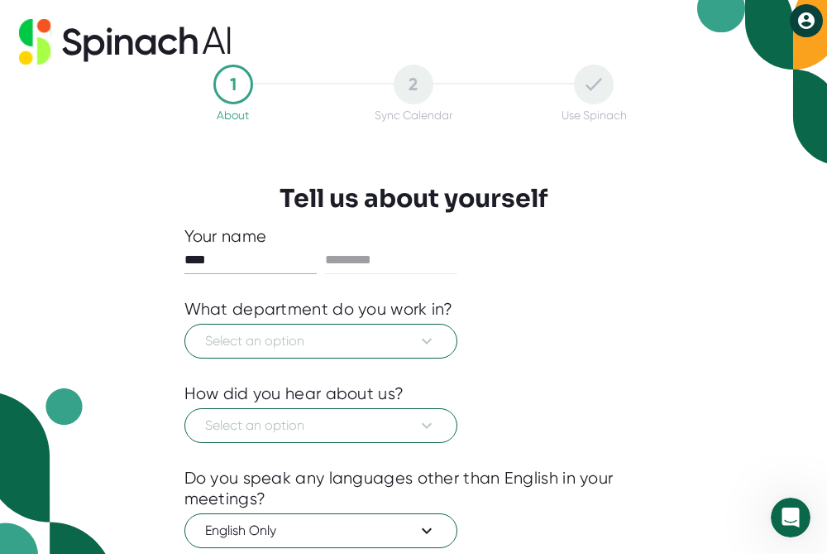
type input "****"
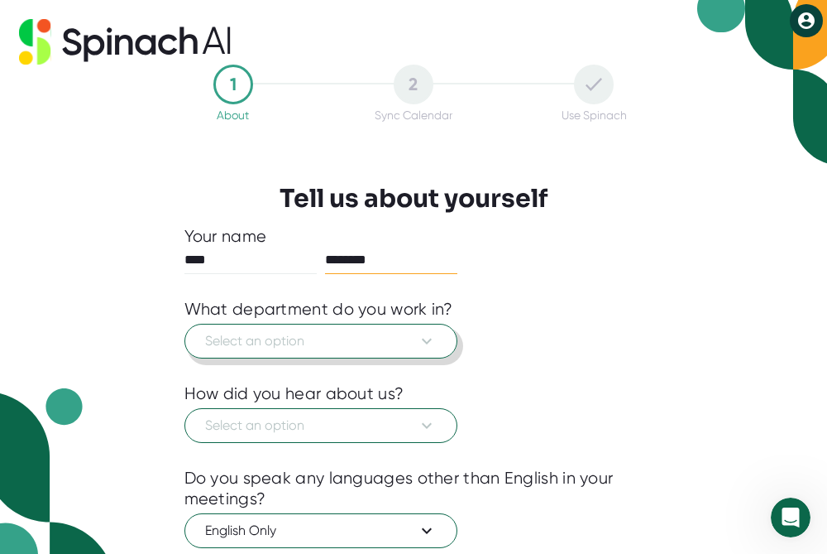
type input "********"
click at [440, 339] on button "Select an option" at bounding box center [321, 341] width 273 height 35
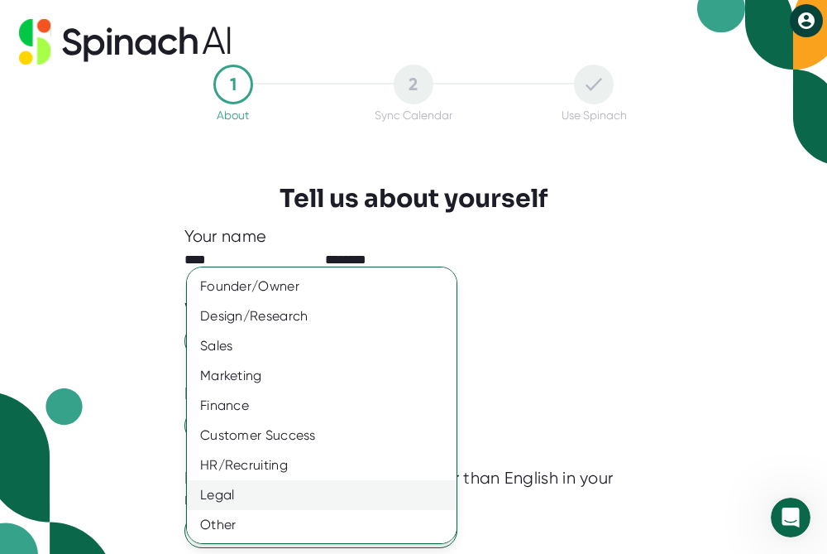
scroll to position [118, 0]
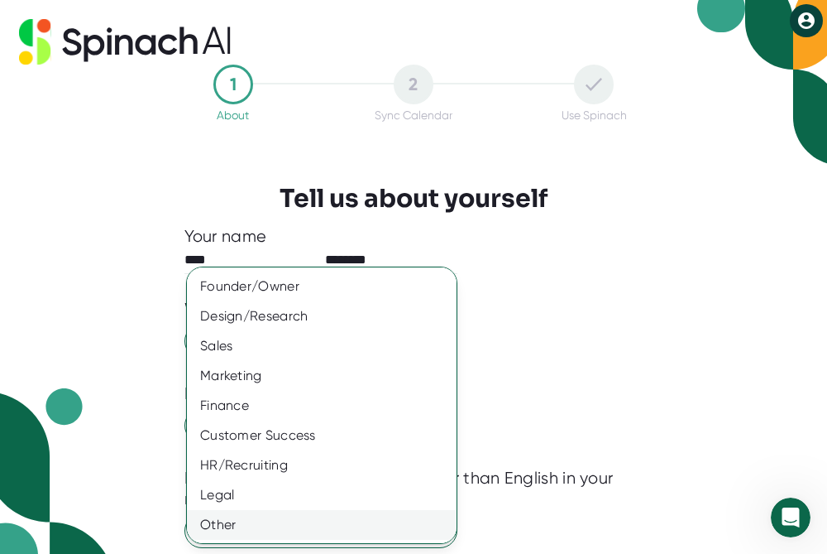
click at [264, 519] on div "Other" at bounding box center [322, 525] width 270 height 30
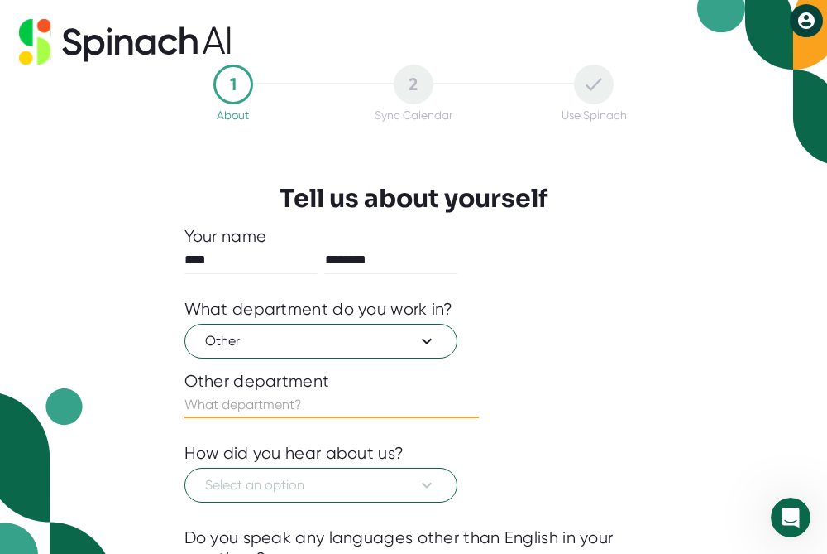
click at [385, 410] on input "text" at bounding box center [332, 404] width 295 height 26
type input "PR"
click at [425, 479] on icon at bounding box center [427, 485] width 20 height 20
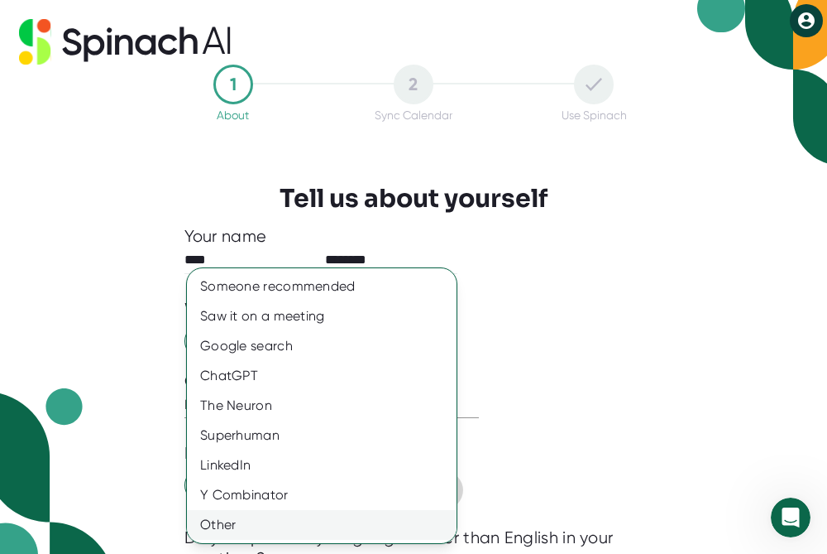
click at [363, 529] on div "Other" at bounding box center [322, 525] width 270 height 30
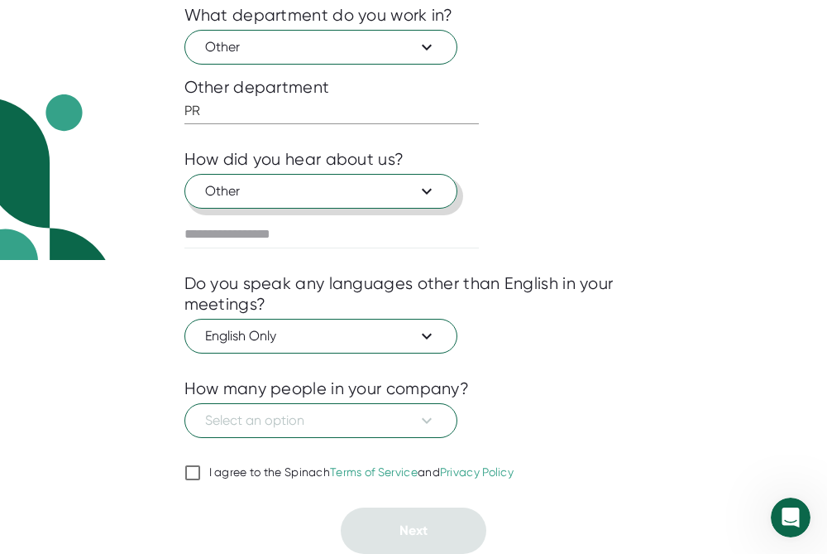
scroll to position [294, 0]
click at [391, 240] on input "text" at bounding box center [332, 234] width 295 height 26
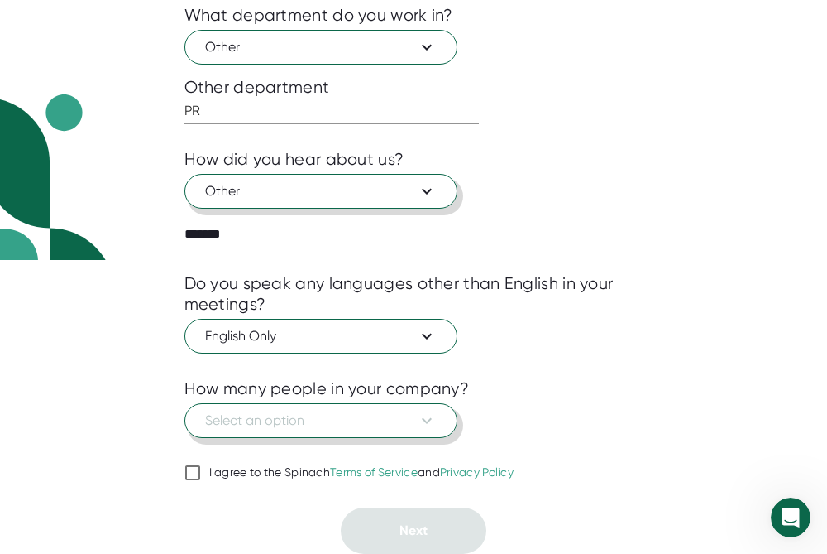
type input "*******"
click at [439, 425] on button "Select an option" at bounding box center [321, 420] width 273 height 35
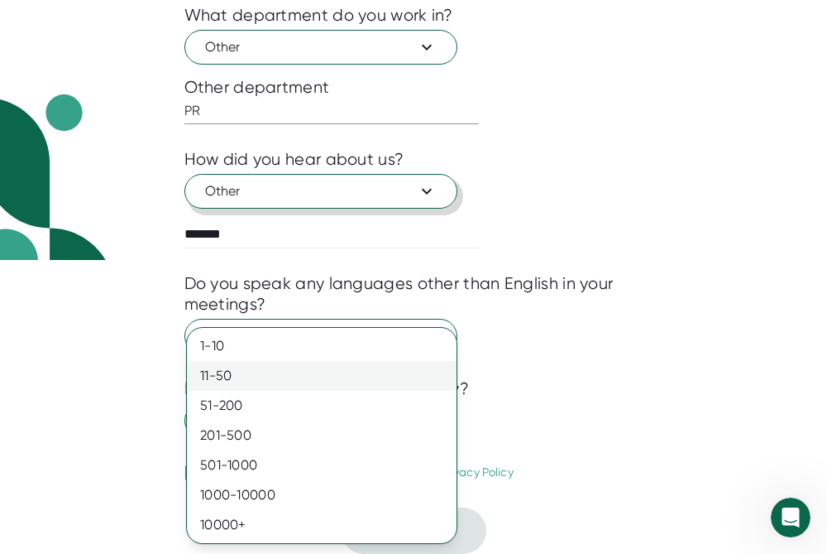
click at [281, 386] on div "11-50" at bounding box center [322, 376] width 270 height 30
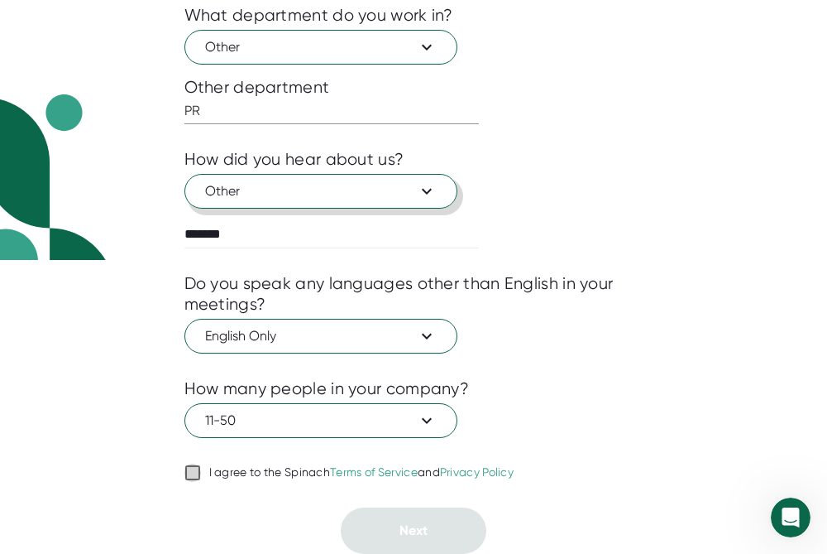
click at [198, 470] on input "I agree to the Spinach Terms of Service and Privacy Policy" at bounding box center [193, 473] width 17 height 20
checkbox input "true"
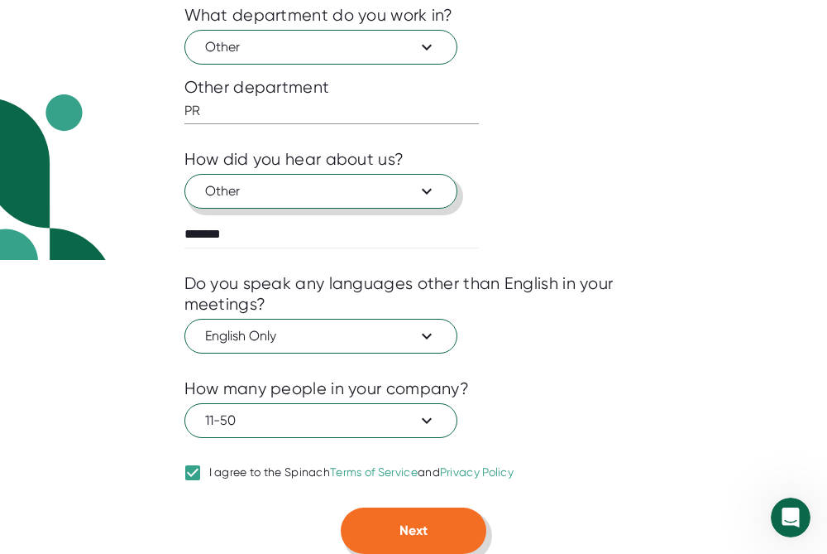
click at [441, 538] on button "Next" at bounding box center [414, 530] width 146 height 46
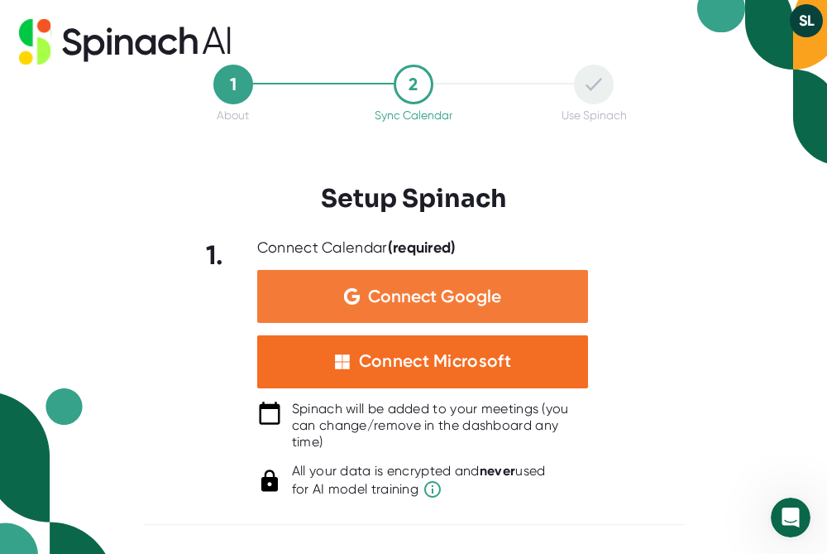
scroll to position [0, 0]
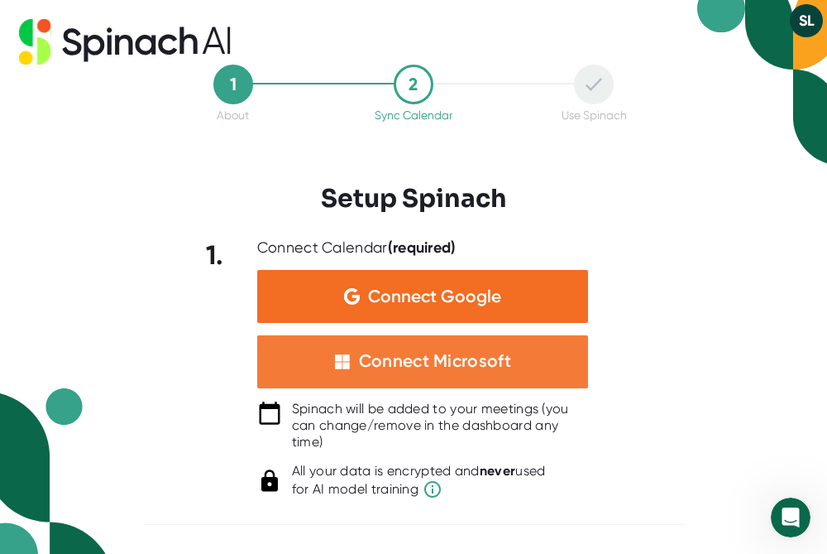
click at [426, 370] on div "Connect Microsoft" at bounding box center [435, 361] width 152 height 22
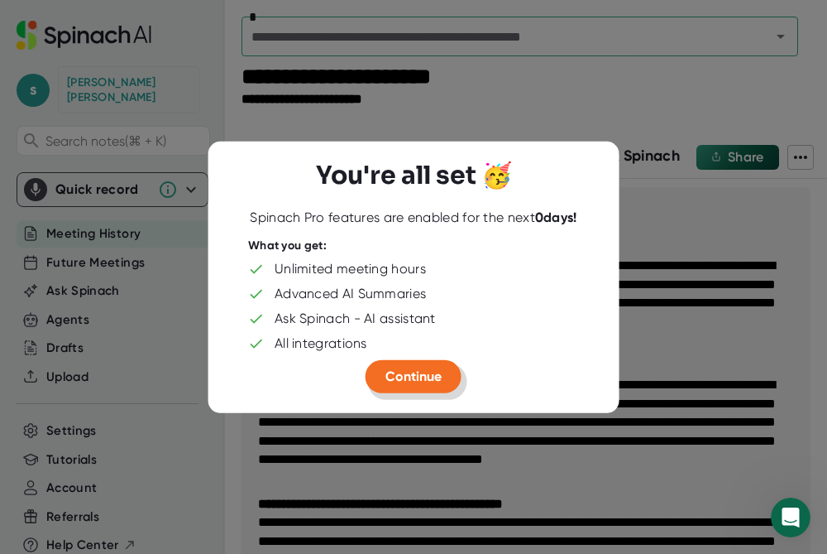
click at [415, 376] on span "Continue" at bounding box center [414, 376] width 56 height 16
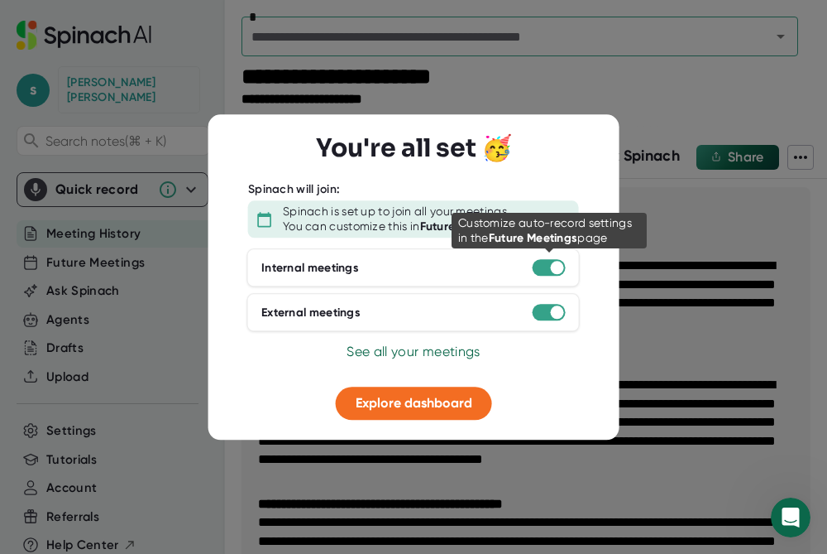
click at [558, 265] on div at bounding box center [557, 267] width 13 height 13
click at [550, 267] on div at bounding box center [549, 268] width 33 height 17
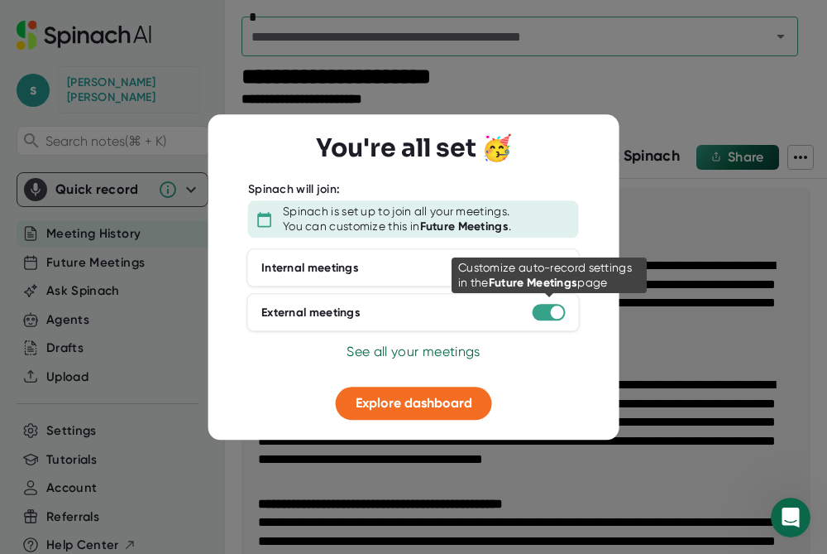
click at [553, 315] on div at bounding box center [557, 312] width 13 height 13
click at [557, 308] on div at bounding box center [557, 312] width 13 height 13
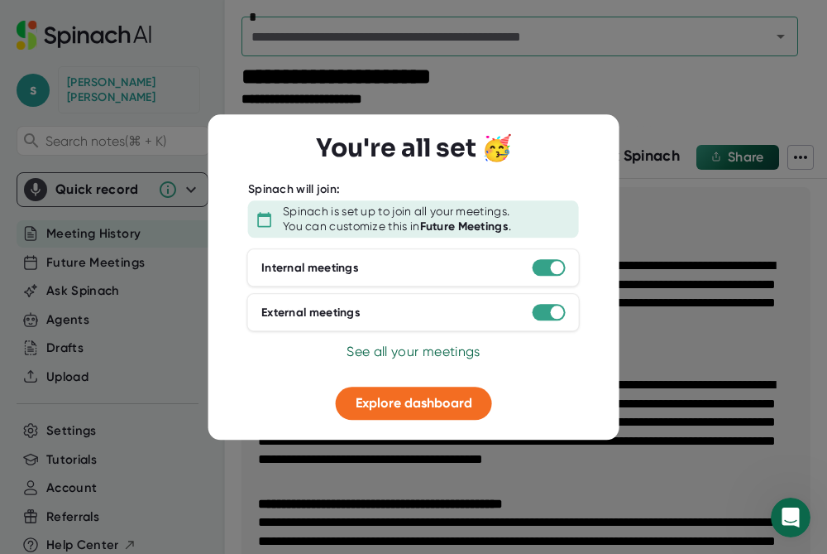
click at [323, 220] on div "You can customize this in Future Meetings ." at bounding box center [397, 226] width 228 height 15
click at [556, 267] on div at bounding box center [557, 267] width 13 height 13
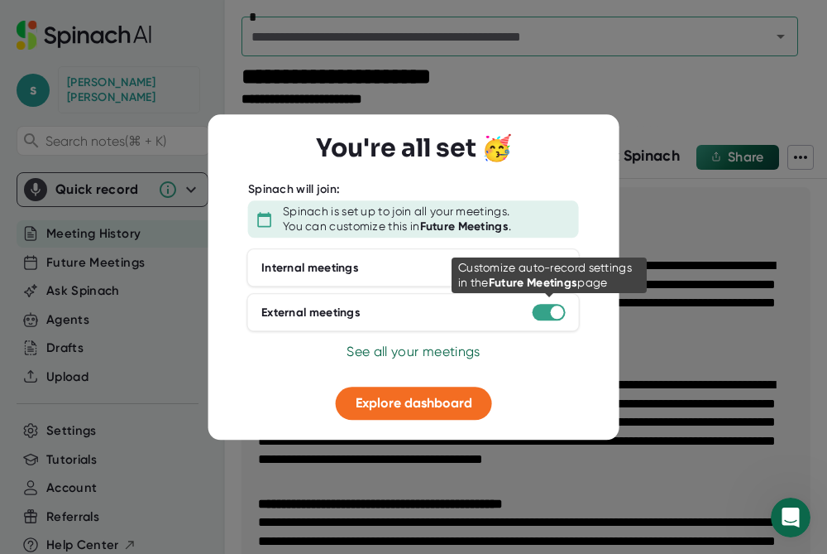
click at [559, 313] on div at bounding box center [557, 312] width 13 height 13
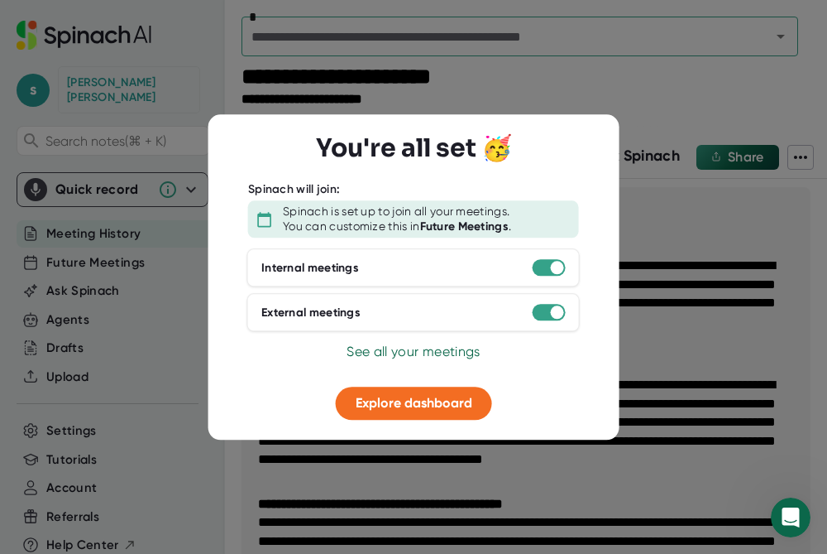
click at [452, 350] on span "See all your meetings" at bounding box center [413, 352] width 133 height 16
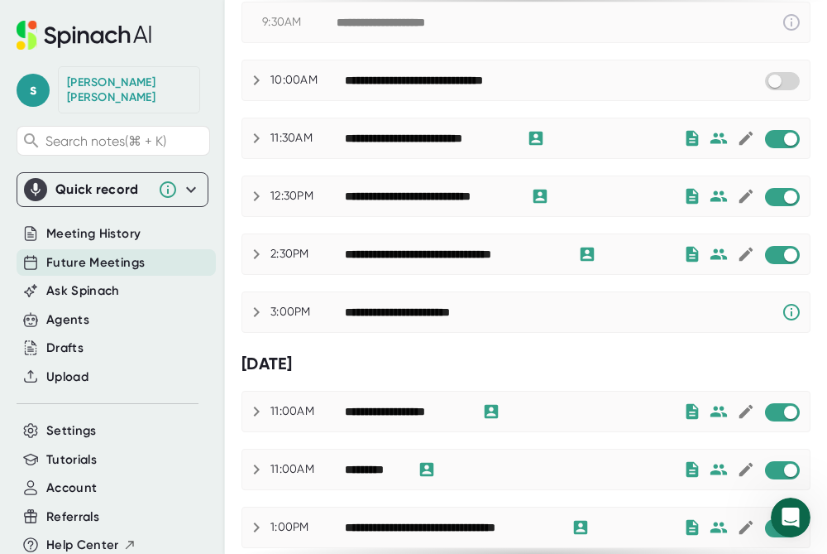
scroll to position [288, 0]
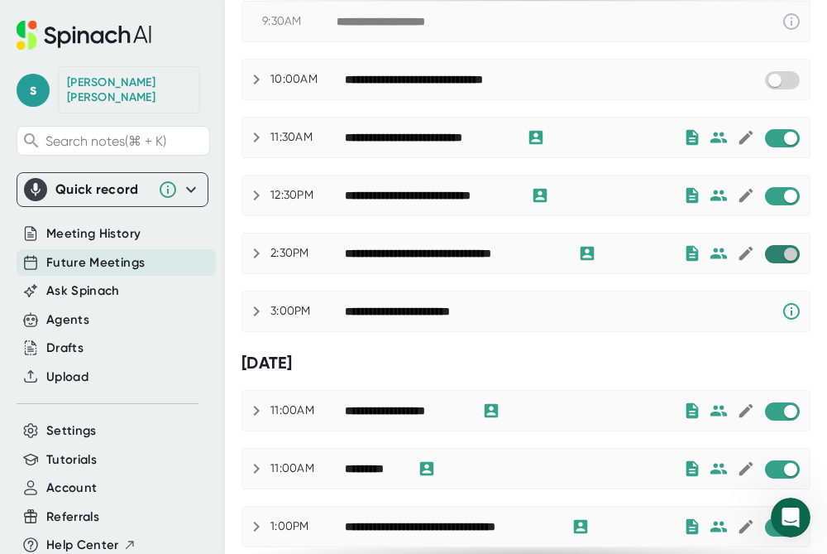
click at [792, 257] on input "checkbox" at bounding box center [790, 254] width 47 height 15
checkbox input "true"
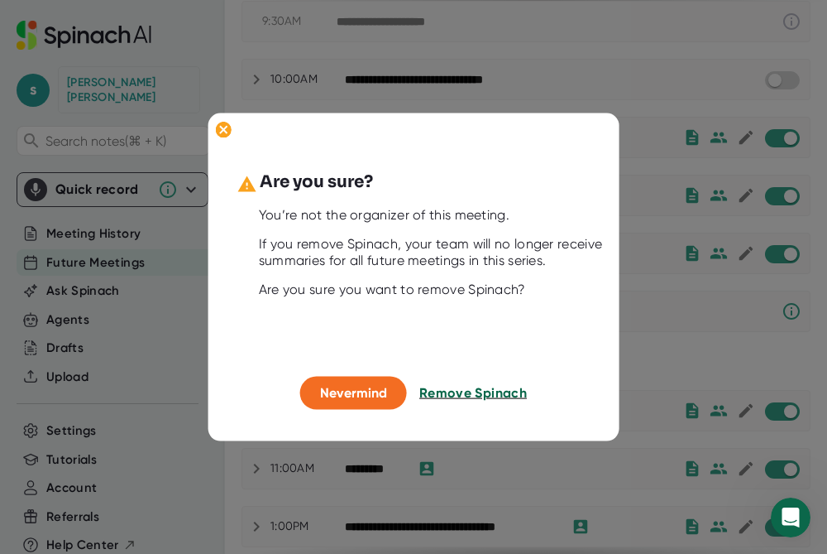
click at [476, 396] on span "Remove Spinach" at bounding box center [474, 393] width 108 height 16
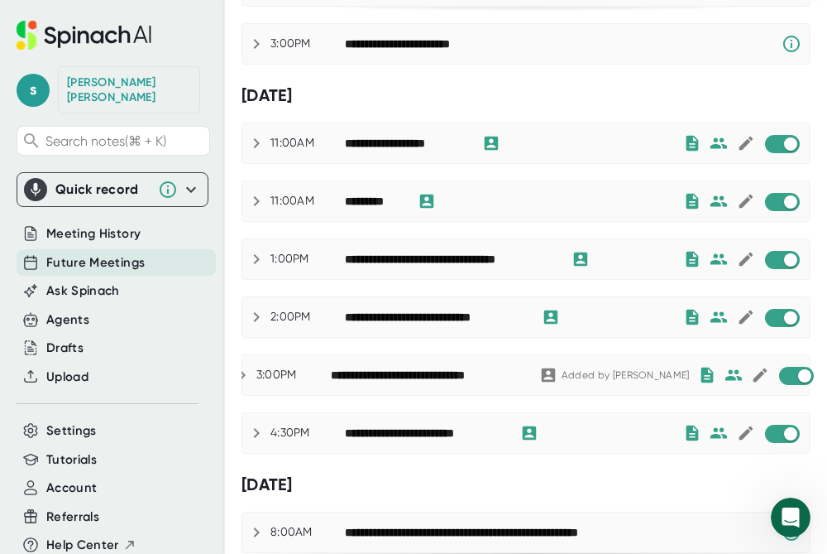
scroll to position [556, 0]
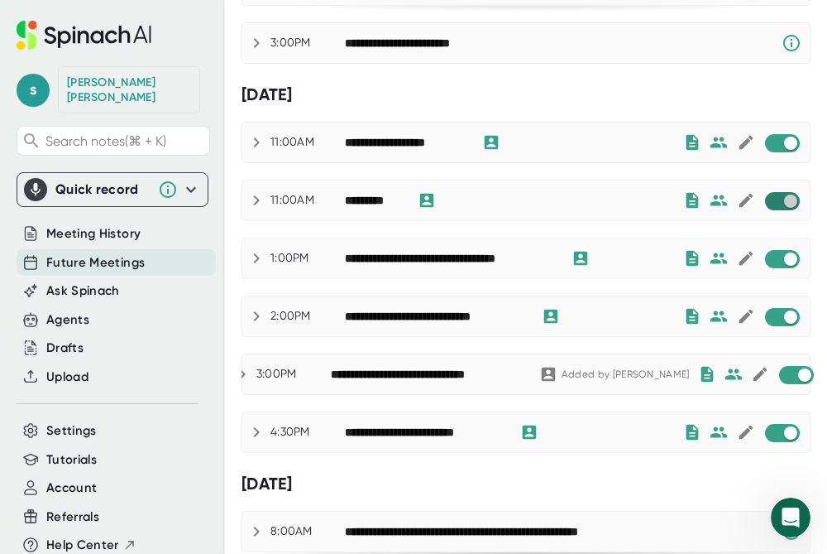
click at [789, 203] on input "checkbox" at bounding box center [790, 201] width 47 height 15
checkbox input "true"
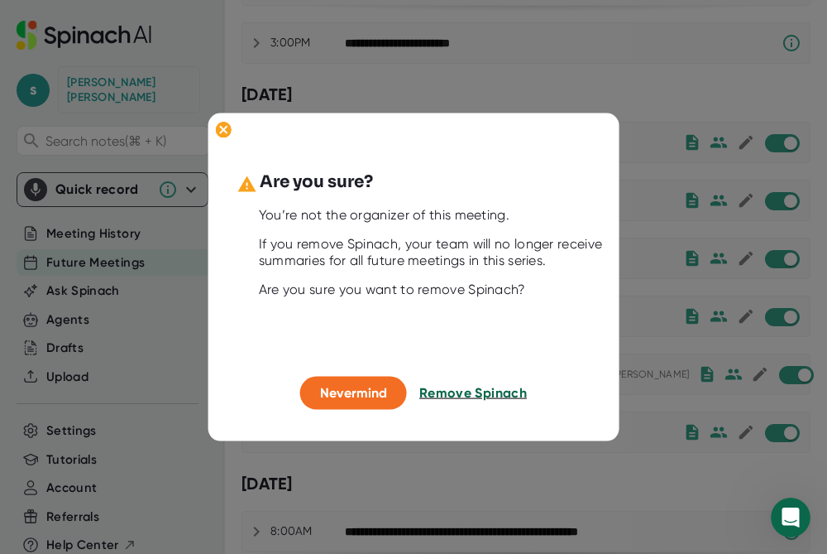
click at [478, 386] on span "Remove Spinach" at bounding box center [474, 393] width 108 height 16
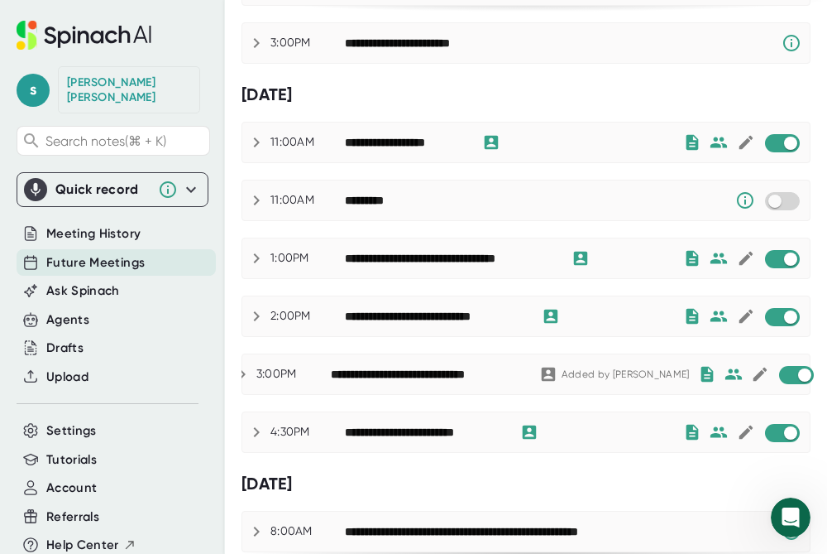
click at [715, 261] on icon at bounding box center [719, 257] width 17 height 11
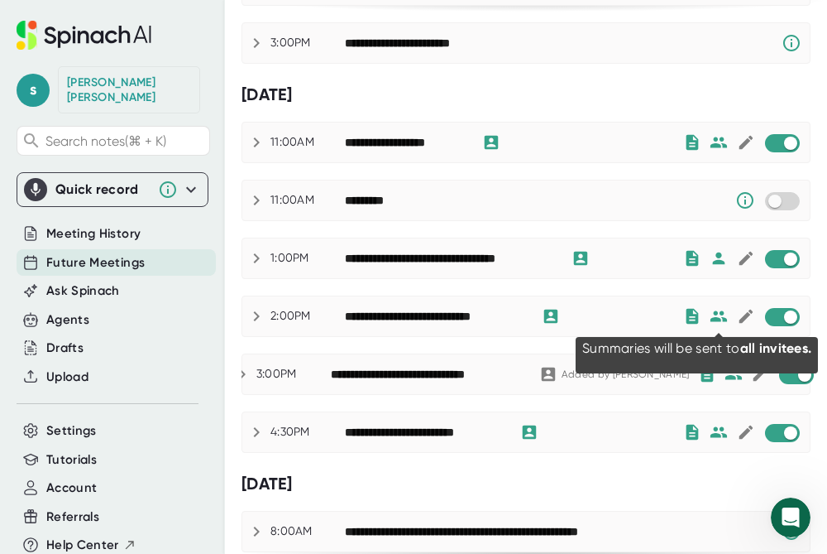
click at [720, 314] on icon at bounding box center [719, 316] width 18 height 18
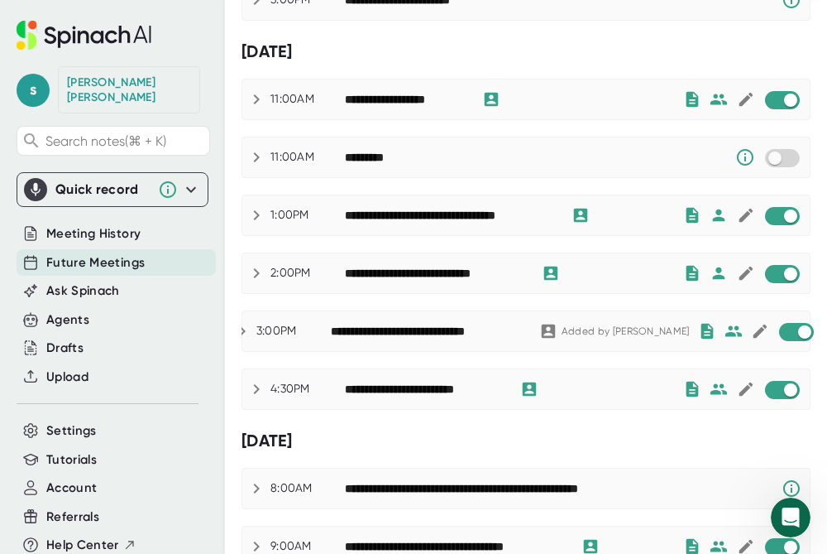
scroll to position [602, 0]
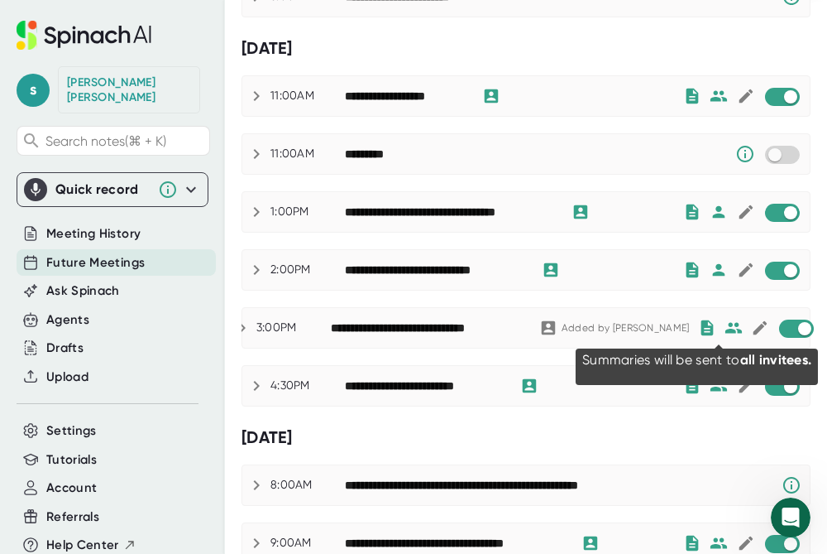
click at [725, 329] on icon at bounding box center [734, 328] width 18 height 18
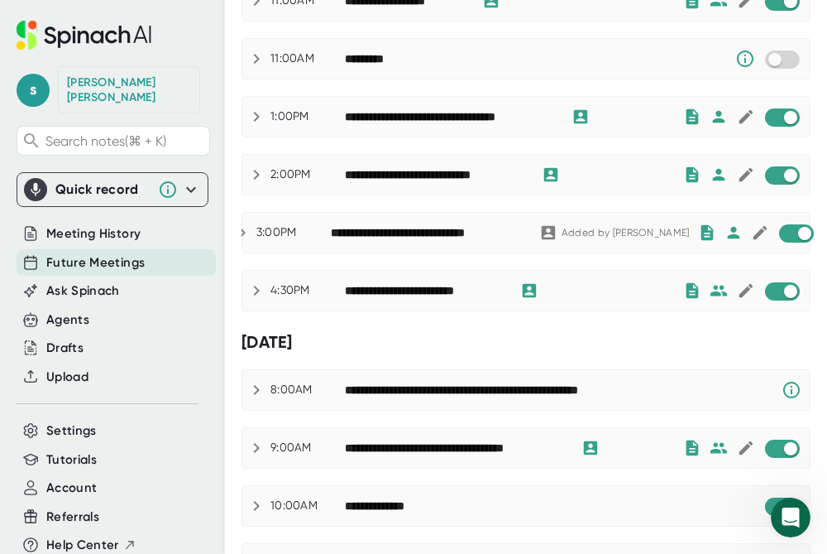
scroll to position [706, 0]
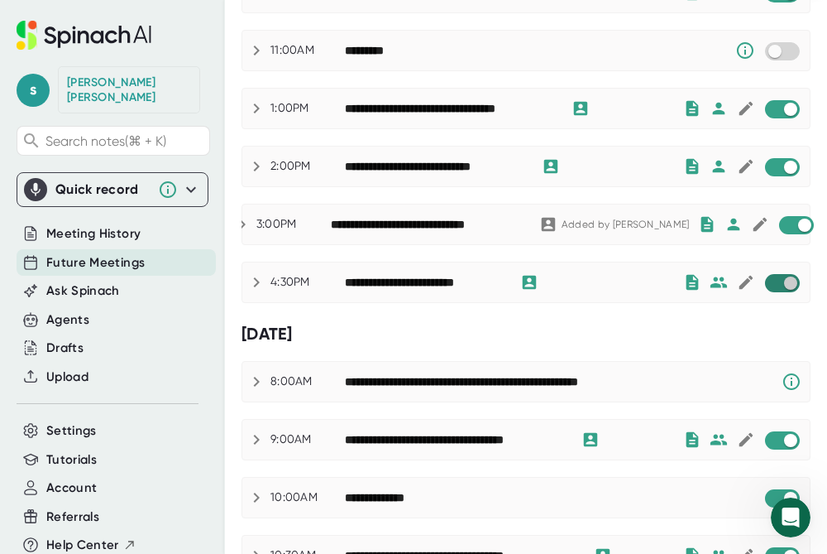
click at [790, 285] on input "checkbox" at bounding box center [790, 283] width 47 height 15
checkbox input "true"
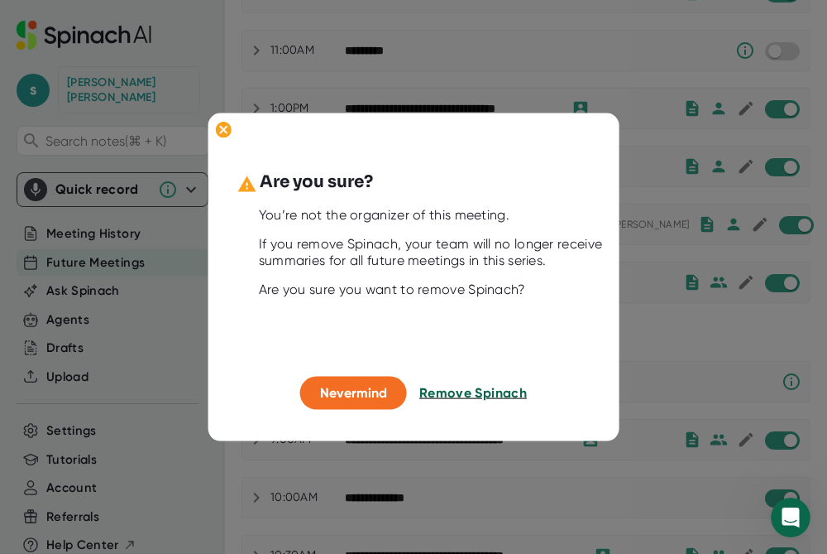
click at [508, 392] on span "Remove Spinach" at bounding box center [474, 393] width 108 height 16
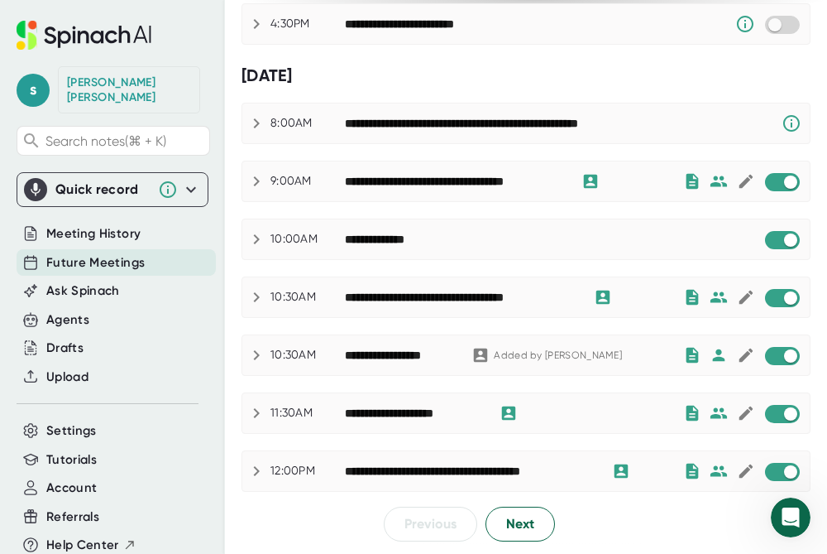
scroll to position [964, 0]
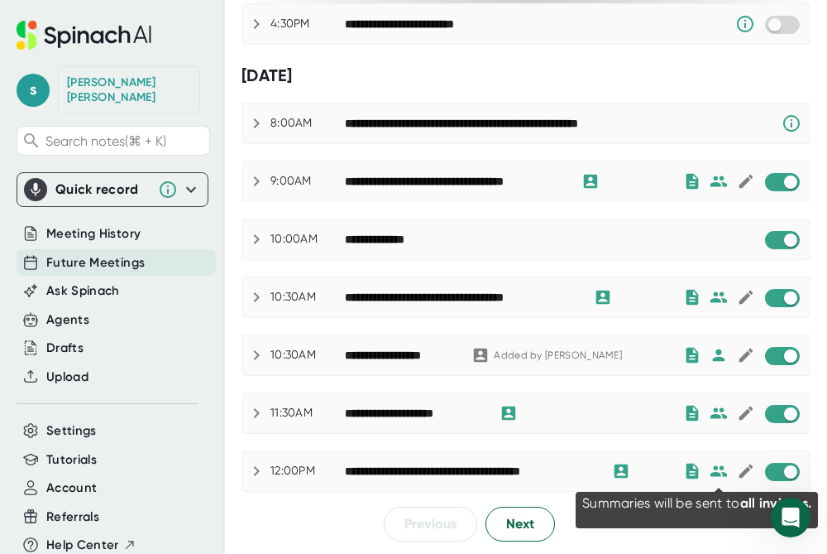
click at [720, 473] on icon at bounding box center [719, 470] width 17 height 11
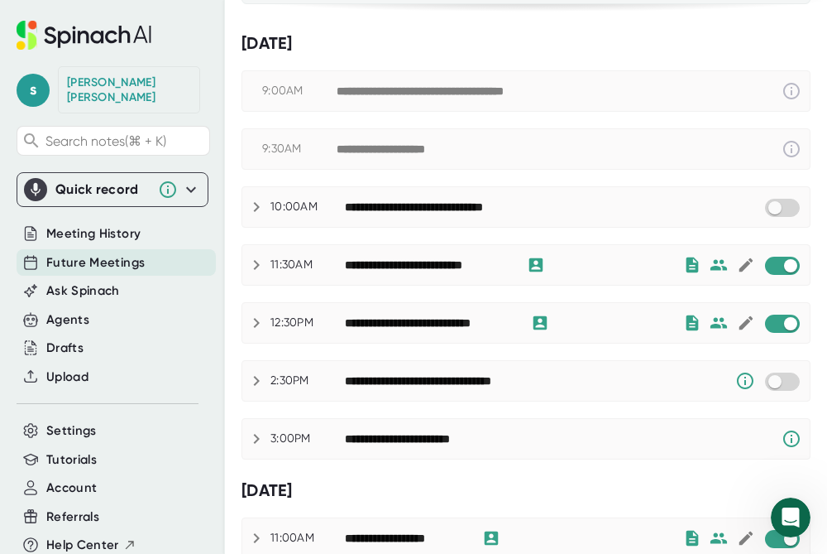
scroll to position [159, 0]
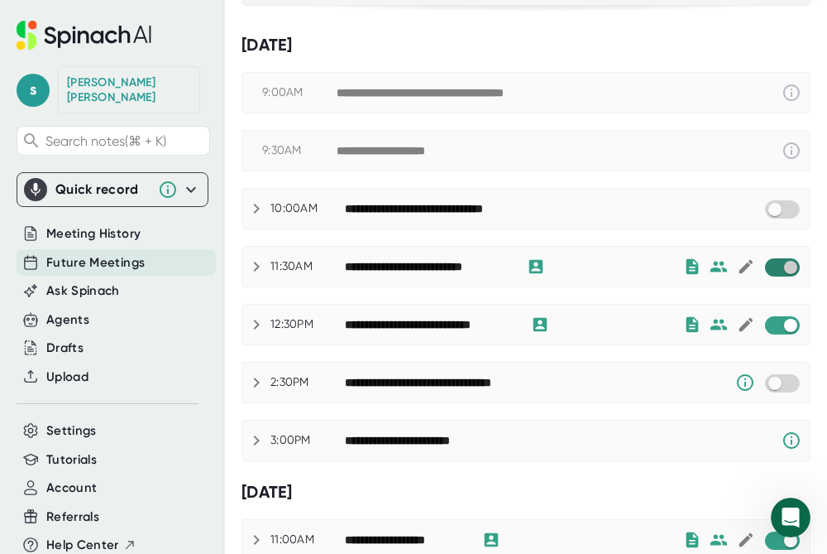
click at [795, 267] on input "checkbox" at bounding box center [790, 267] width 47 height 15
checkbox input "true"
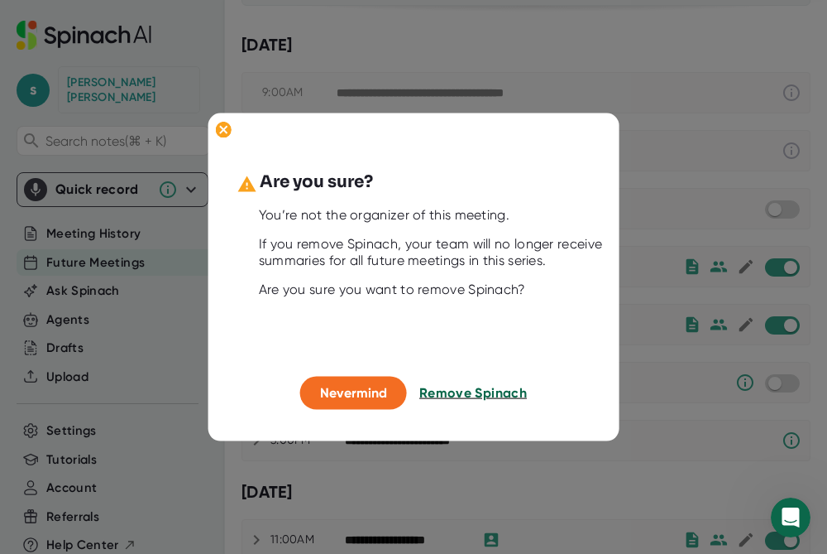
click at [471, 396] on span "Remove Spinach" at bounding box center [474, 393] width 108 height 16
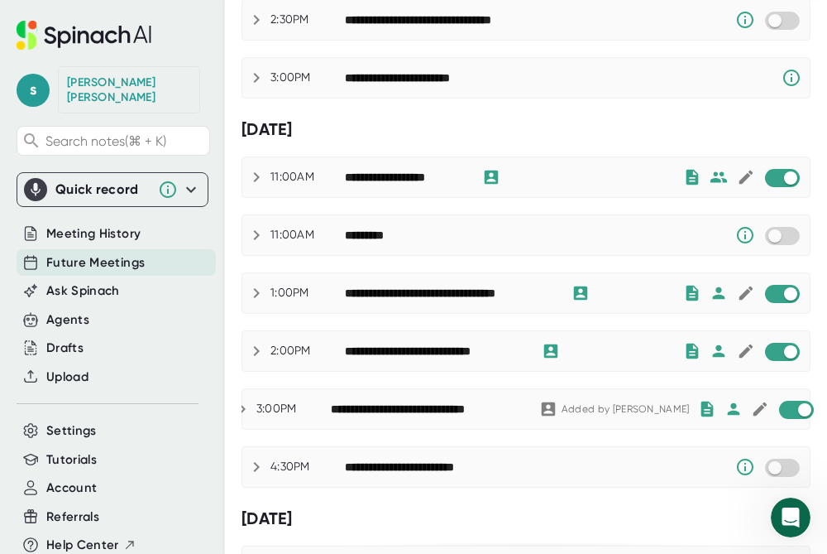
scroll to position [522, 0]
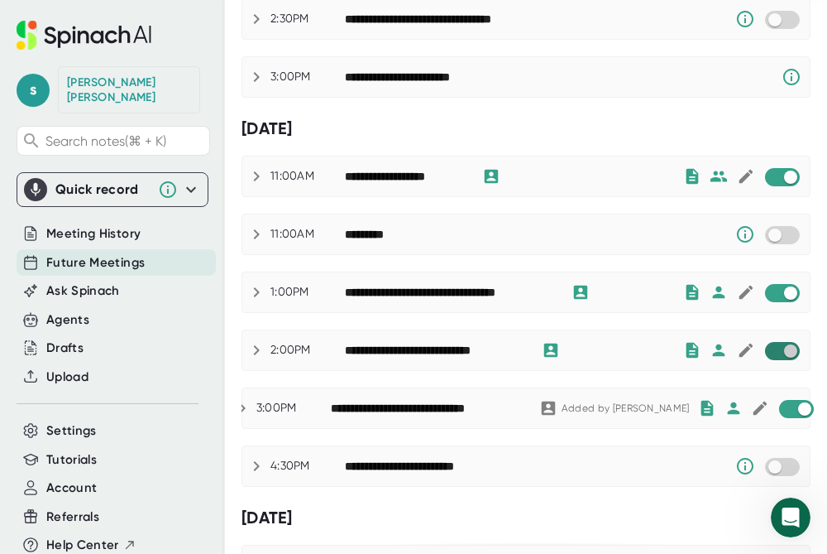
click at [790, 350] on input "checkbox" at bounding box center [790, 350] width 47 height 15
checkbox input "true"
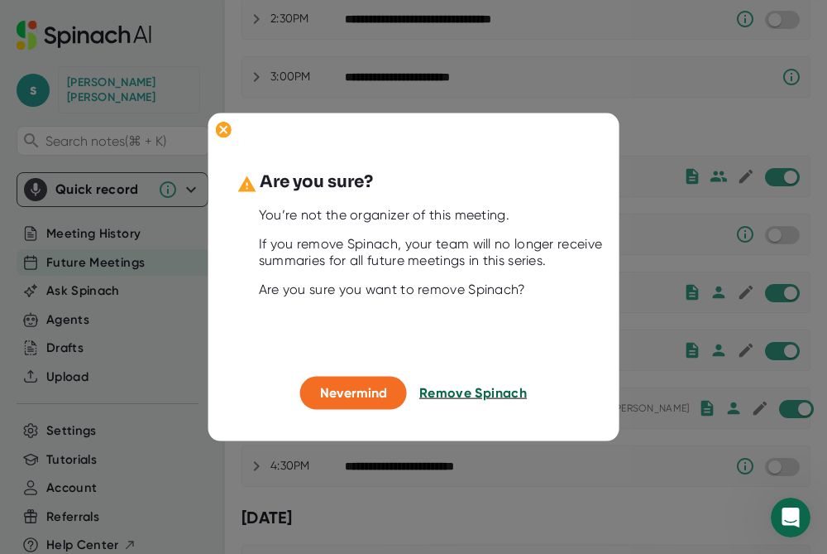
click at [468, 391] on span "Remove Spinach" at bounding box center [474, 393] width 108 height 16
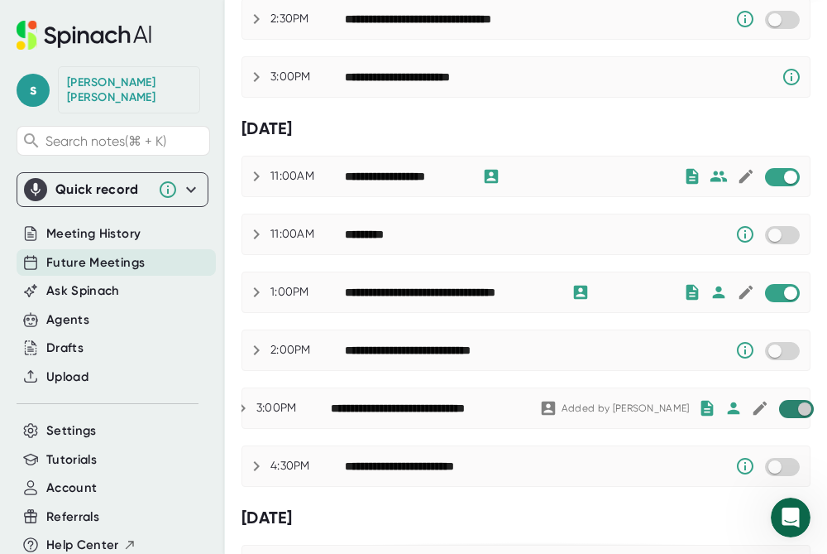
click at [793, 408] on input "checkbox" at bounding box center [804, 408] width 47 height 15
checkbox input "true"
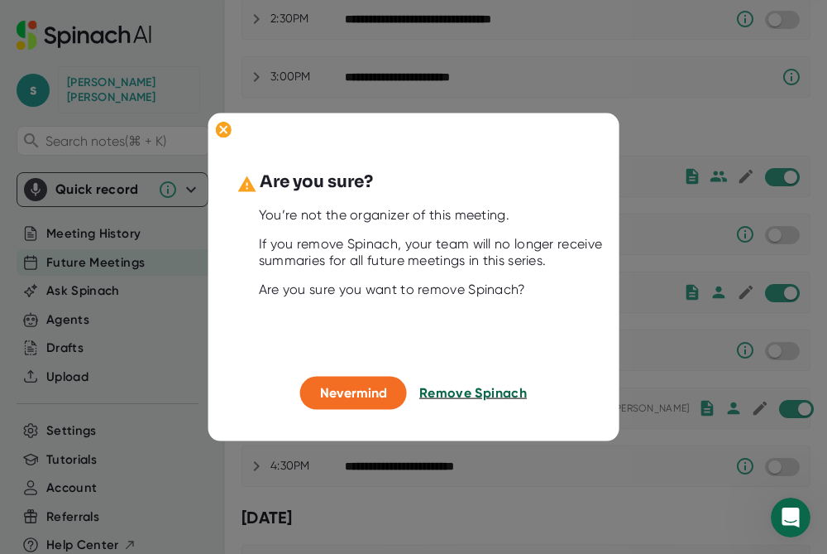
click at [510, 391] on span "Remove Spinach" at bounding box center [474, 393] width 108 height 16
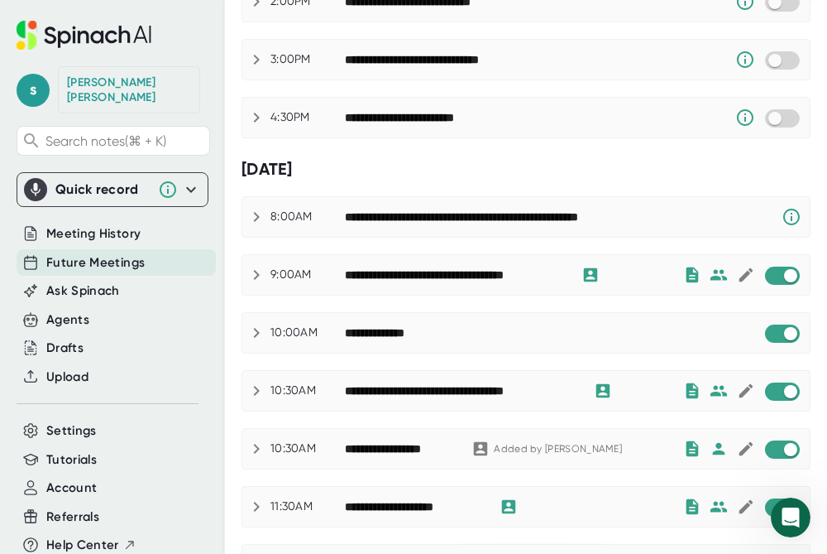
scroll to position [878, 0]
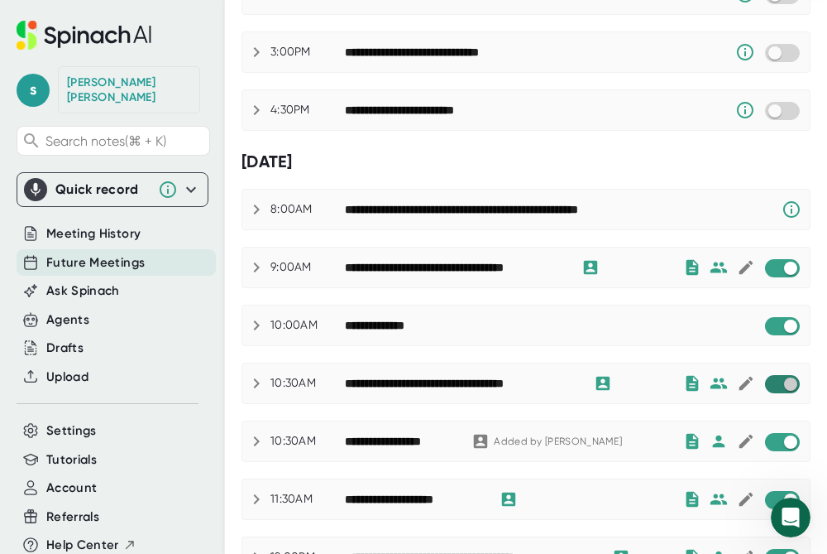
click at [795, 381] on input "checkbox" at bounding box center [790, 384] width 47 height 15
checkbox input "true"
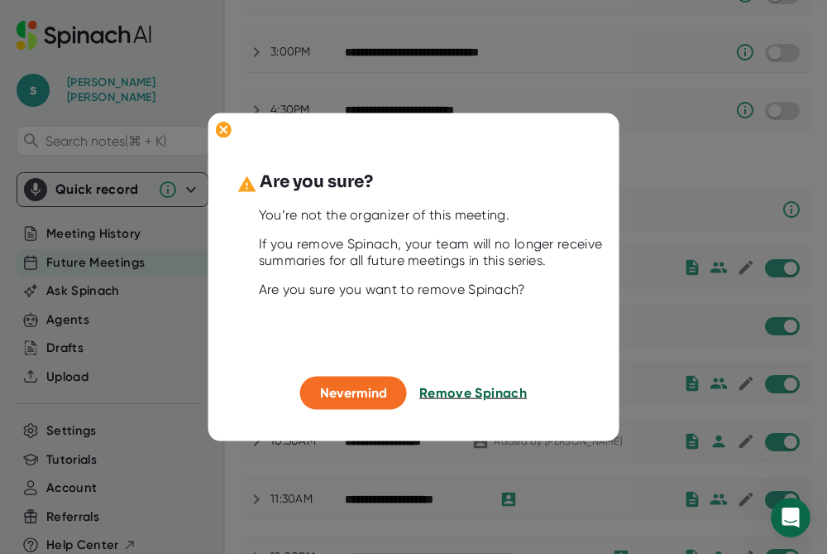
click at [513, 391] on span "Remove Spinach" at bounding box center [474, 393] width 108 height 16
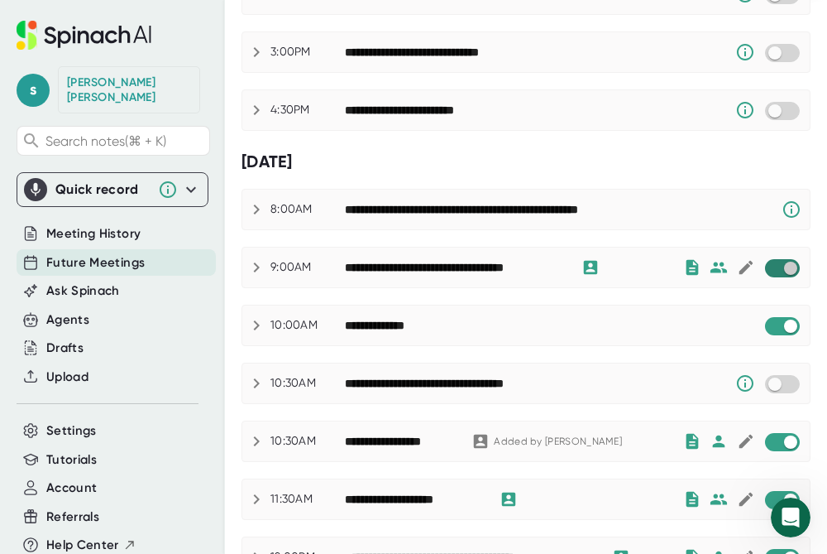
click at [790, 268] on input "checkbox" at bounding box center [790, 268] width 47 height 15
checkbox input "true"
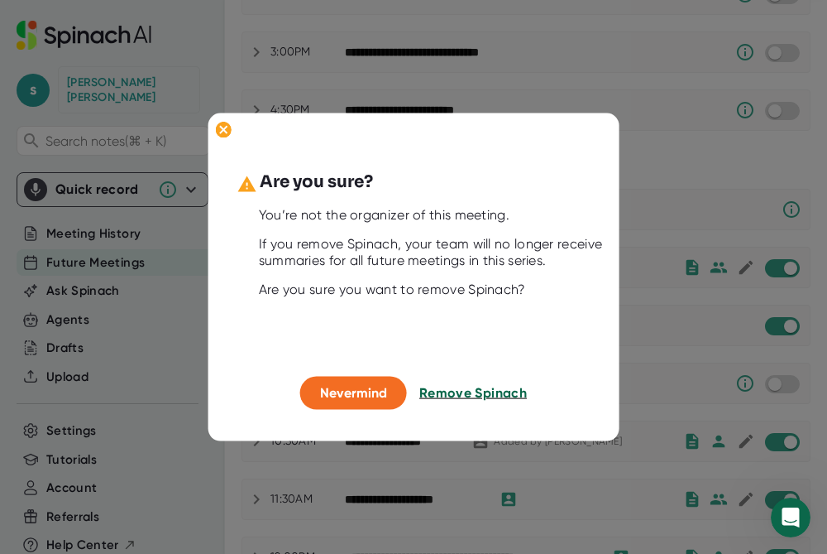
click at [511, 394] on span "Remove Spinach" at bounding box center [474, 393] width 108 height 16
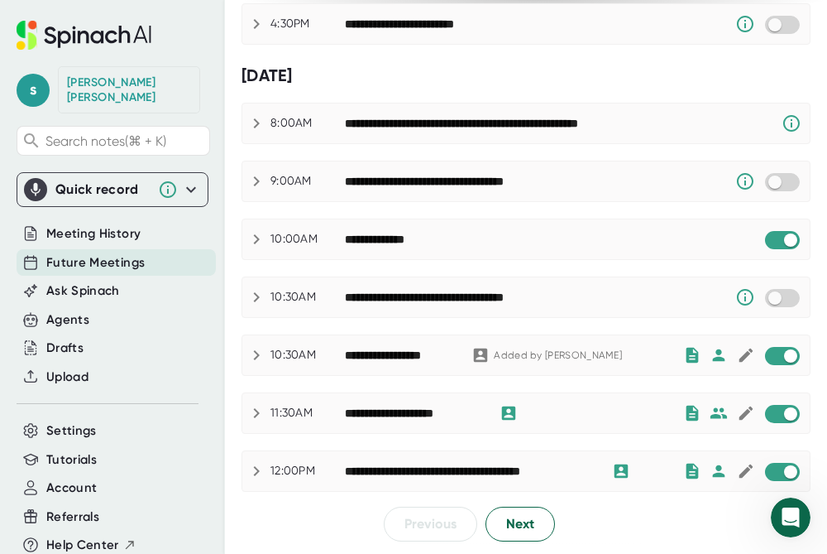
scroll to position [964, 0]
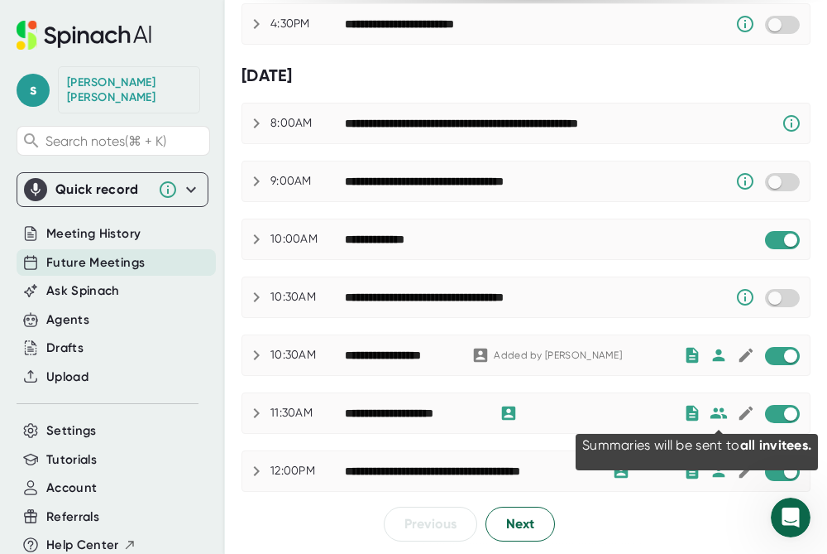
click at [721, 414] on icon at bounding box center [719, 413] width 18 height 18
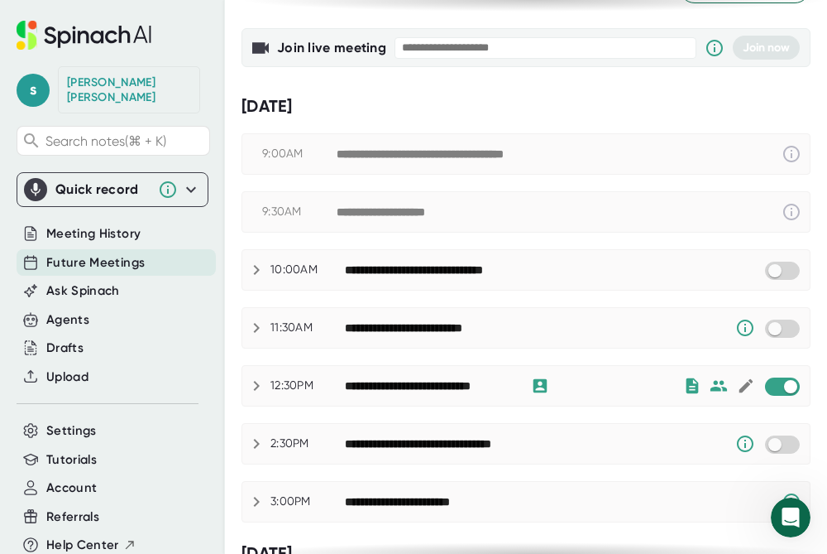
scroll to position [97, 0]
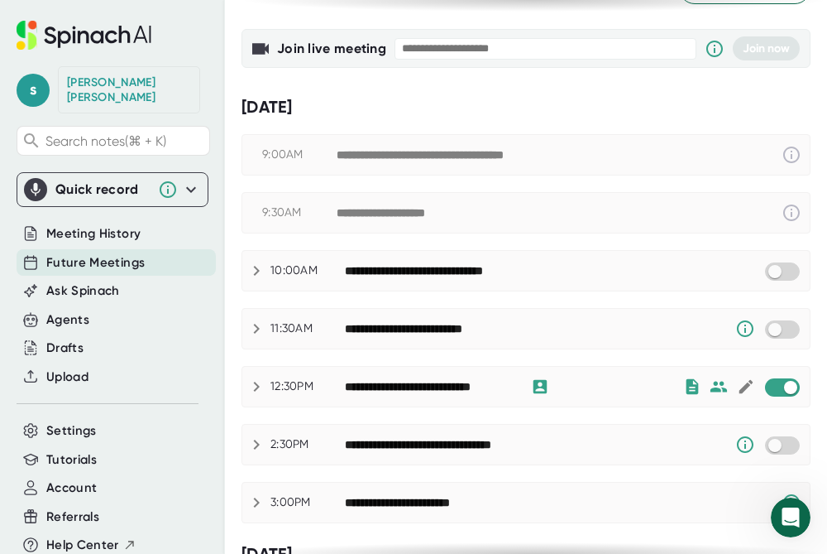
click at [720, 385] on icon at bounding box center [719, 386] width 18 height 18
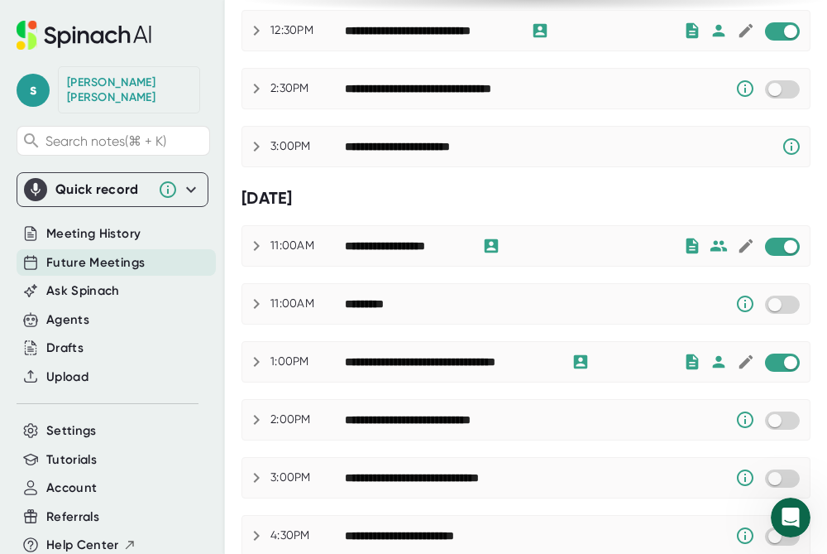
scroll to position [454, 0]
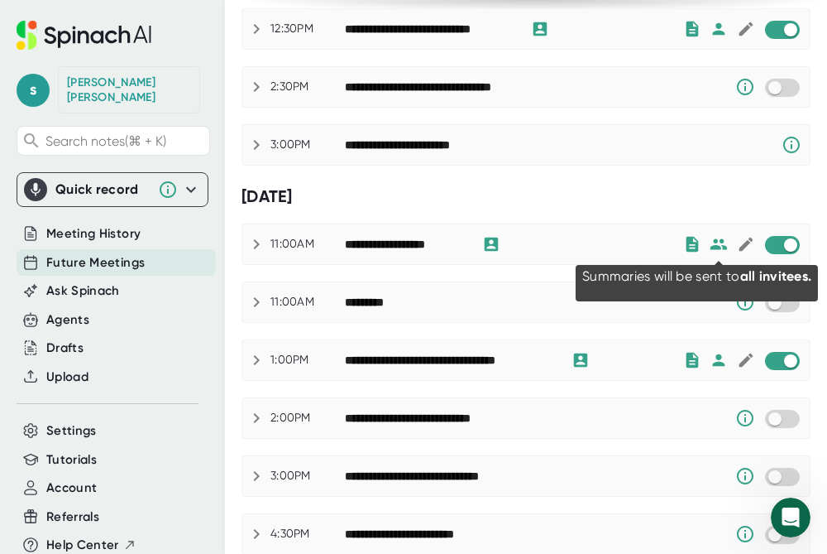
click at [718, 242] on icon at bounding box center [719, 243] width 17 height 11
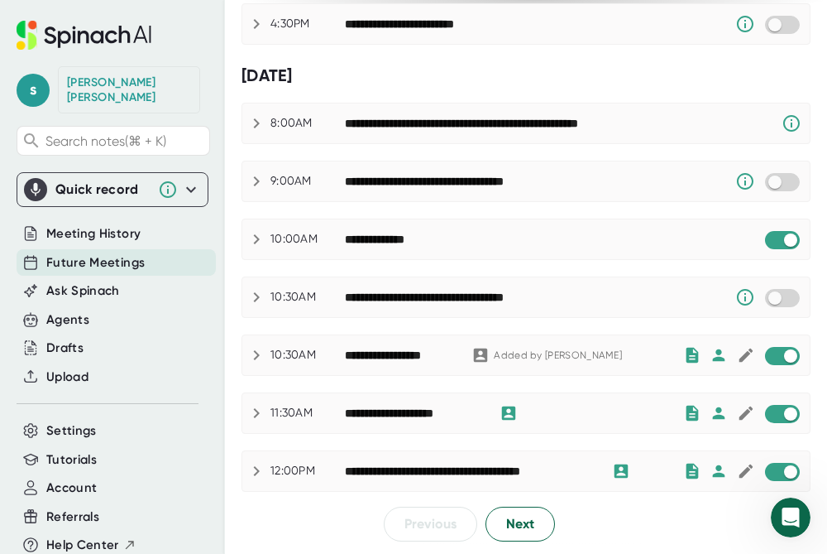
scroll to position [0, 0]
click at [539, 522] on button "Next" at bounding box center [521, 523] width 70 height 35
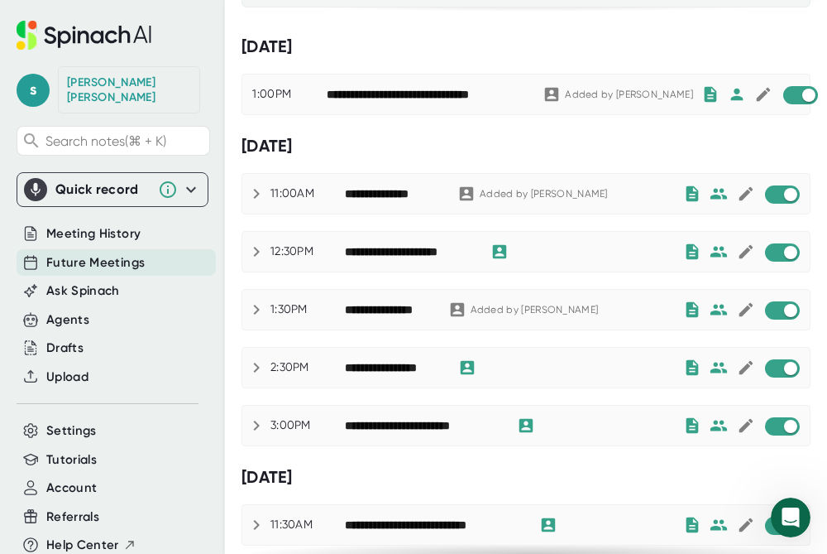
scroll to position [162, 0]
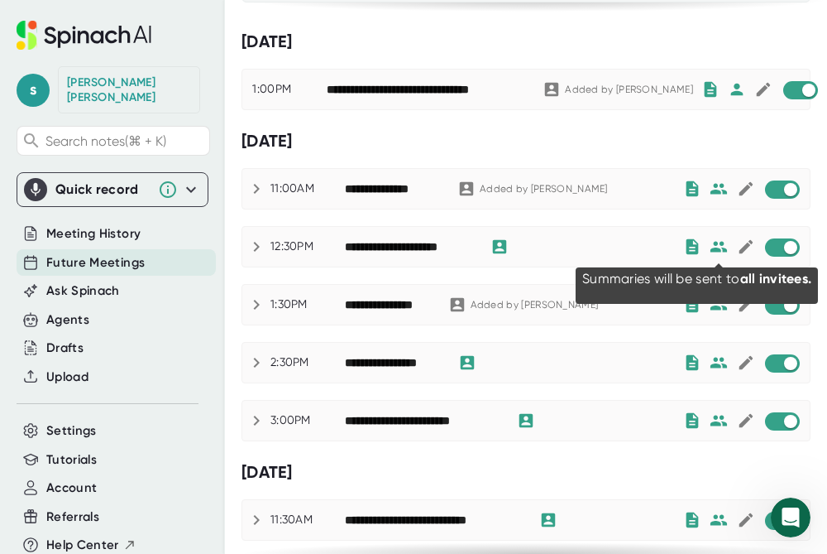
click at [726, 249] on icon at bounding box center [719, 246] width 17 height 11
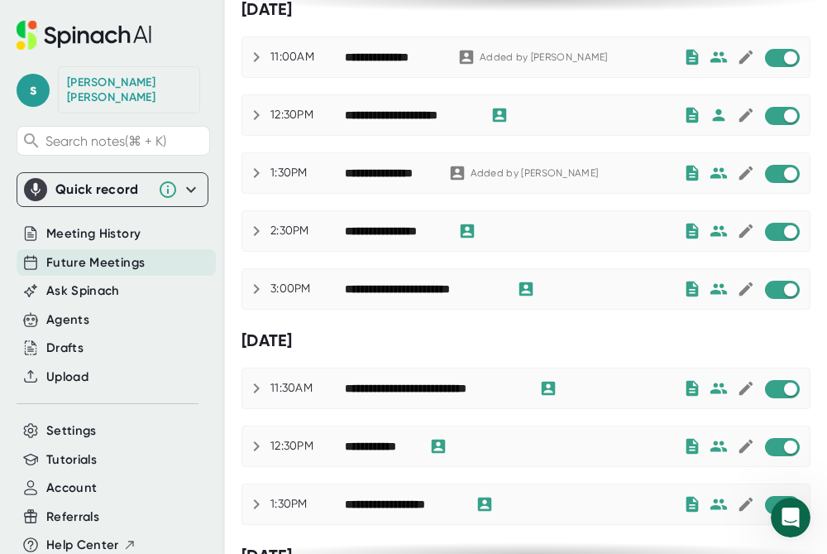
scroll to position [299, 0]
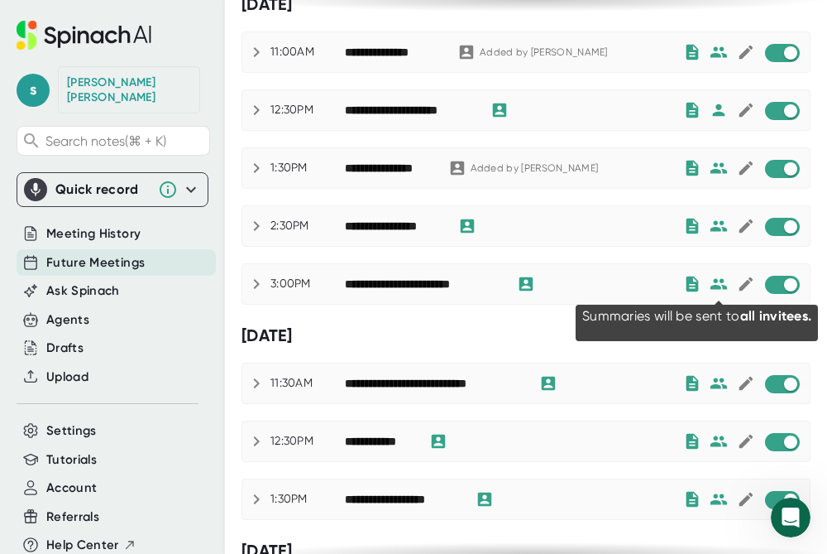
click at [719, 283] on icon at bounding box center [719, 284] width 18 height 18
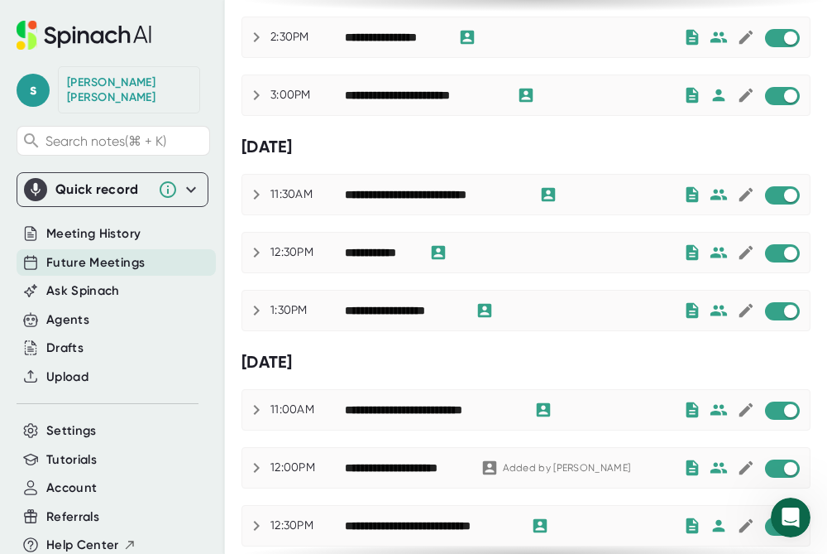
scroll to position [489, 0]
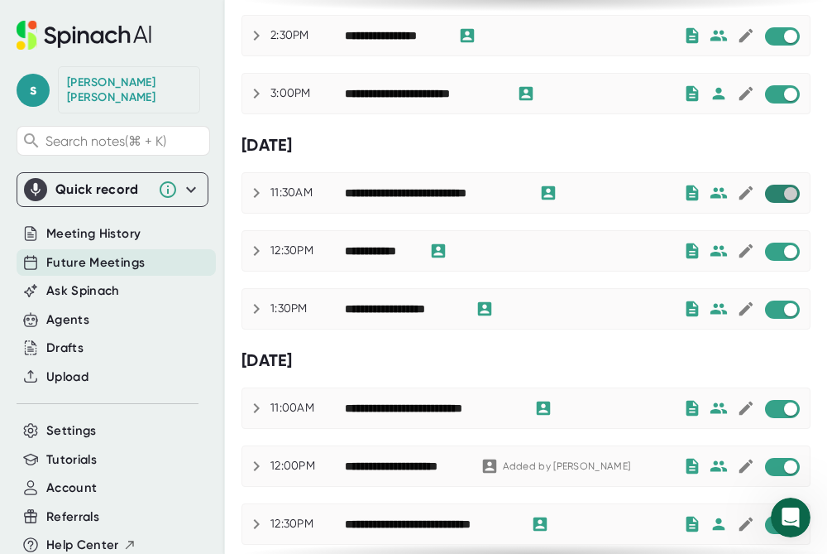
click at [795, 195] on input "checkbox" at bounding box center [790, 193] width 47 height 15
checkbox input "true"
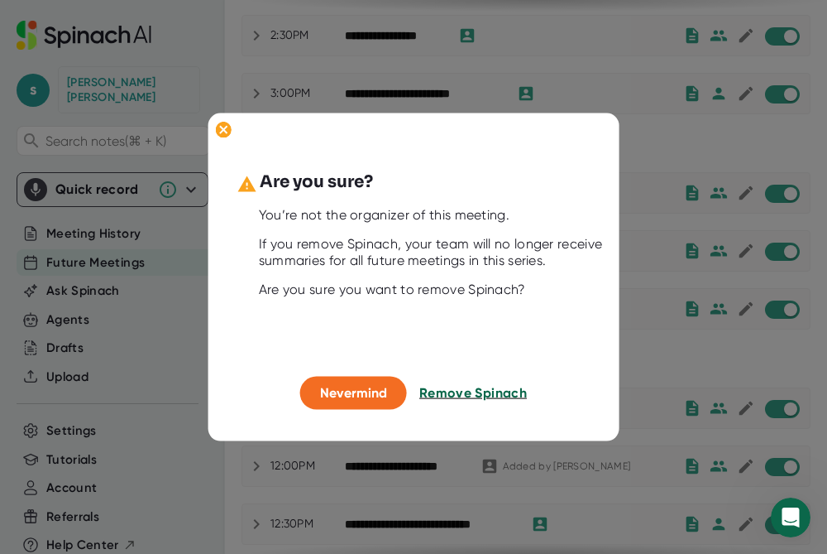
click at [463, 391] on span "Remove Spinach" at bounding box center [474, 393] width 108 height 16
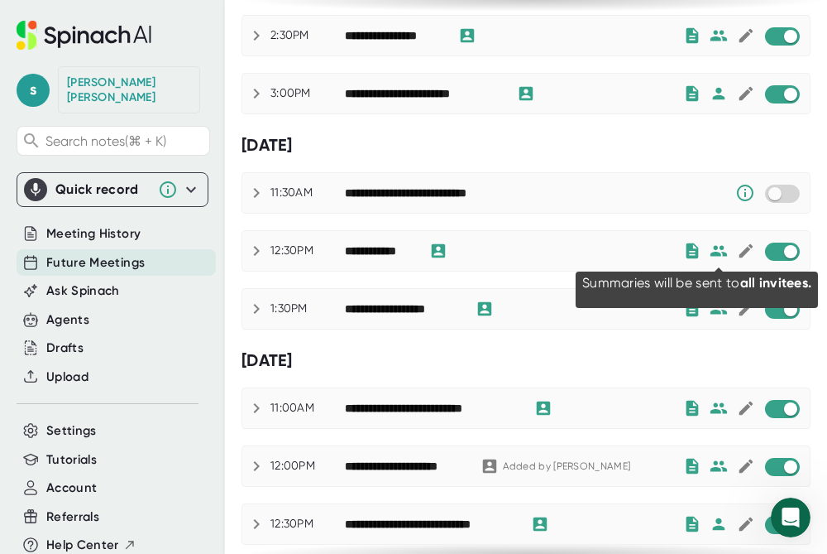
click at [722, 252] on icon at bounding box center [719, 251] width 18 height 18
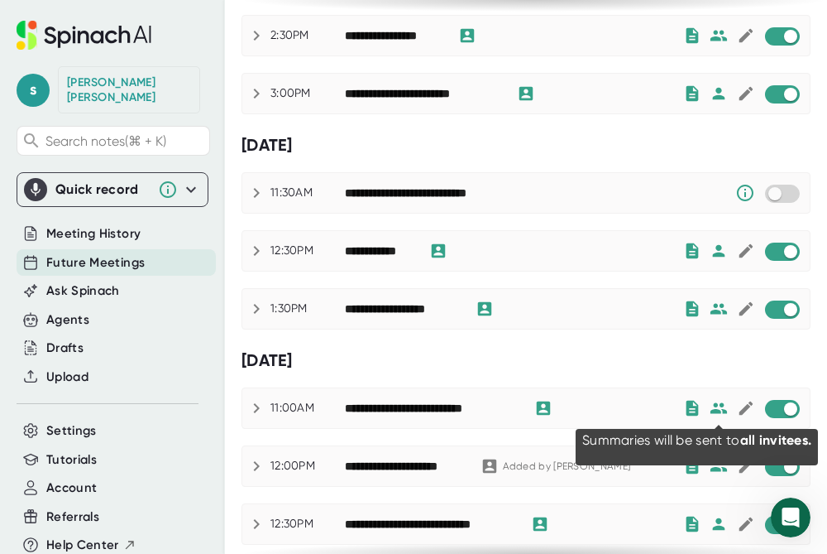
click at [721, 415] on icon at bounding box center [719, 408] width 18 height 18
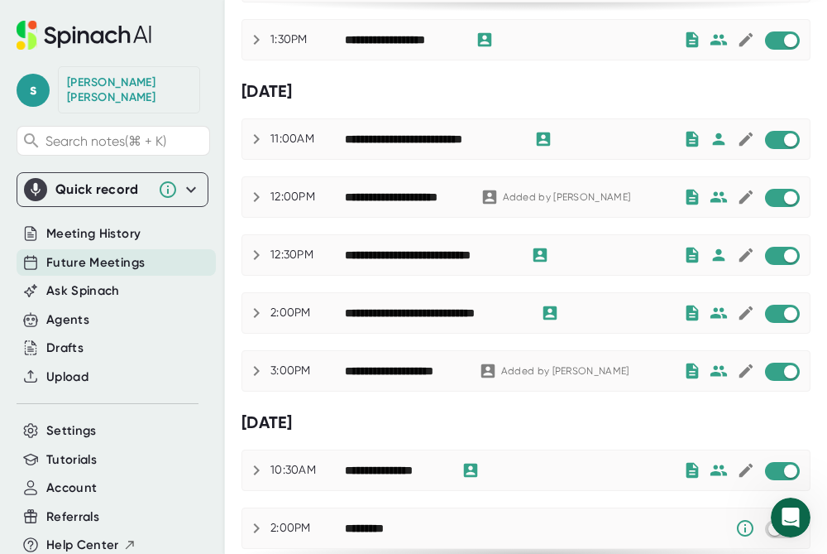
scroll to position [761, 0]
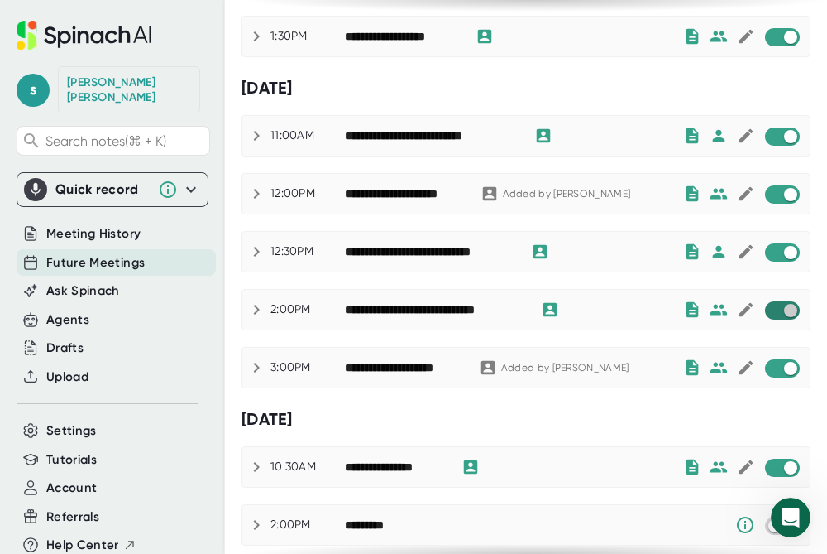
click at [792, 310] on input "checkbox" at bounding box center [790, 310] width 47 height 15
checkbox input "true"
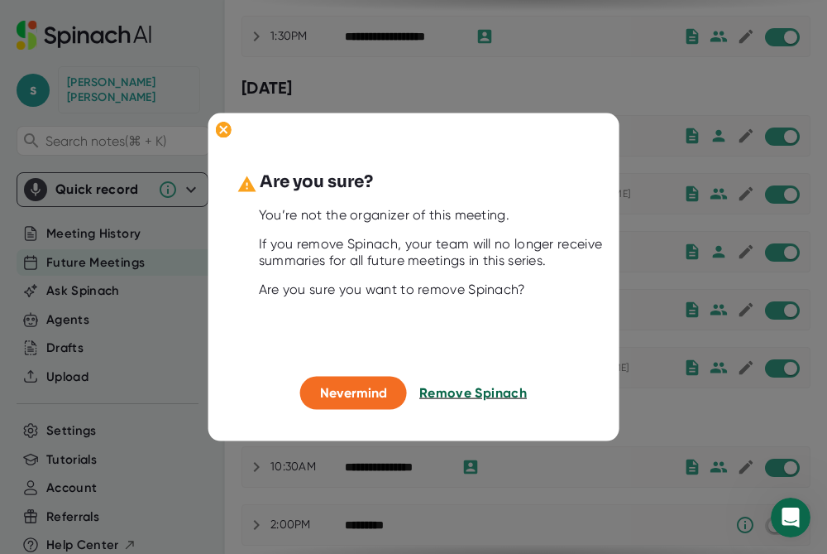
click at [487, 391] on span "Remove Spinach" at bounding box center [474, 393] width 108 height 16
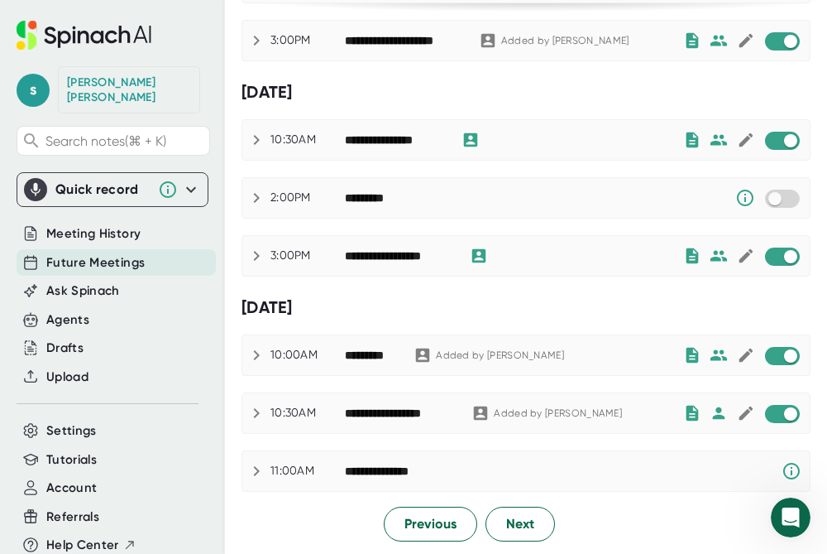
scroll to position [1088, 0]
click at [790, 142] on input "checkbox" at bounding box center [790, 140] width 47 height 15
checkbox input "true"
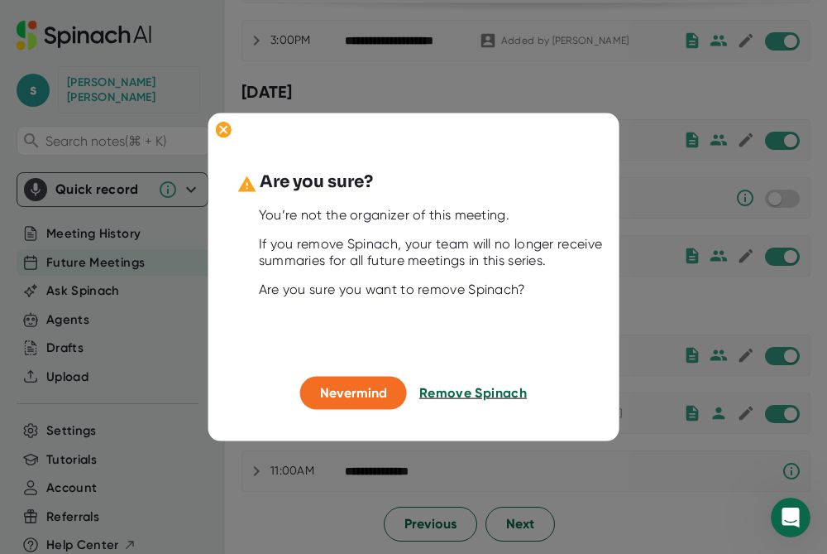
click at [464, 398] on span "Remove Spinach" at bounding box center [474, 393] width 108 height 16
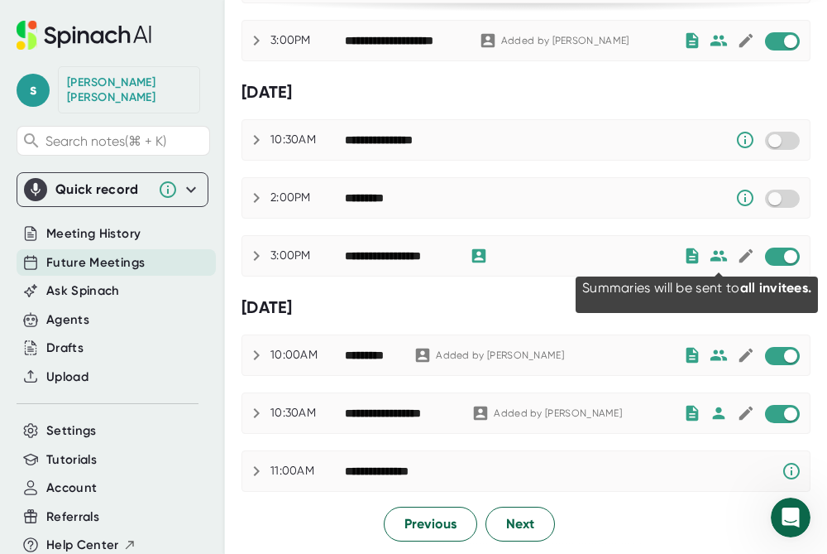
click at [720, 260] on icon at bounding box center [719, 255] width 17 height 11
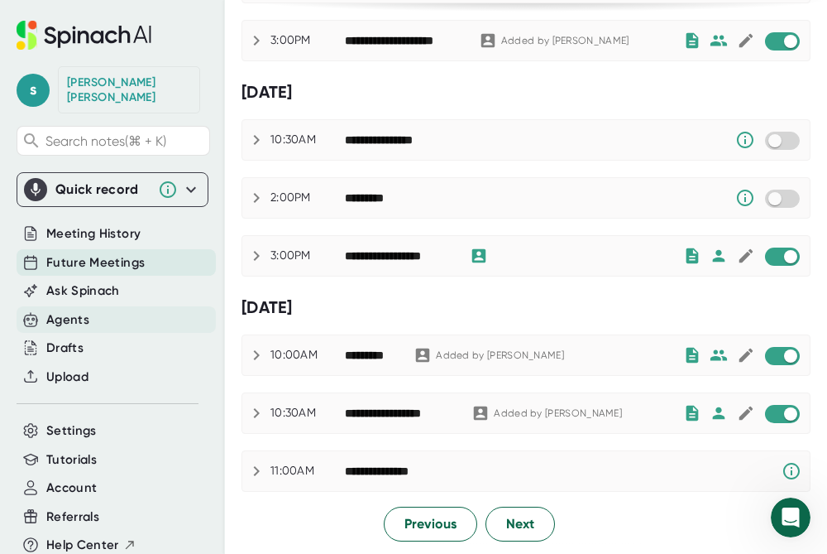
click at [79, 310] on div "Agents" at bounding box center [67, 319] width 43 height 19
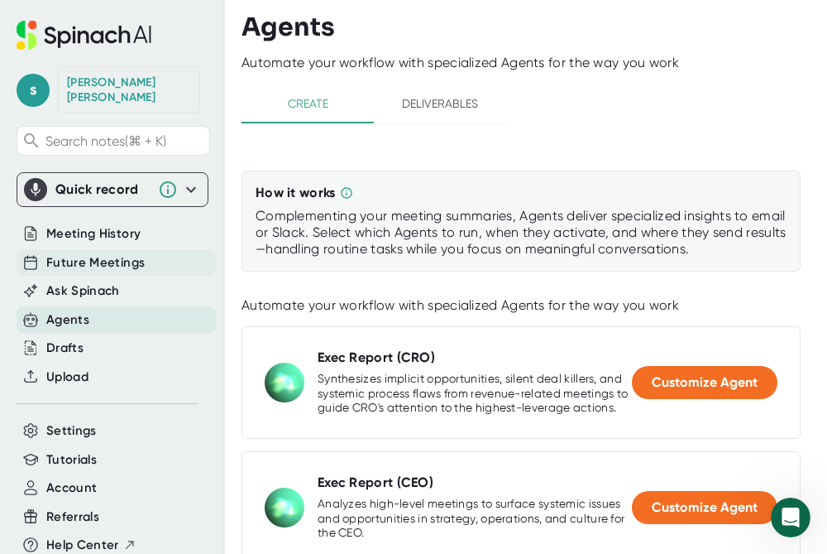
click at [118, 253] on span "Future Meetings" at bounding box center [95, 262] width 98 height 19
